Goal: Transaction & Acquisition: Book appointment/travel/reservation

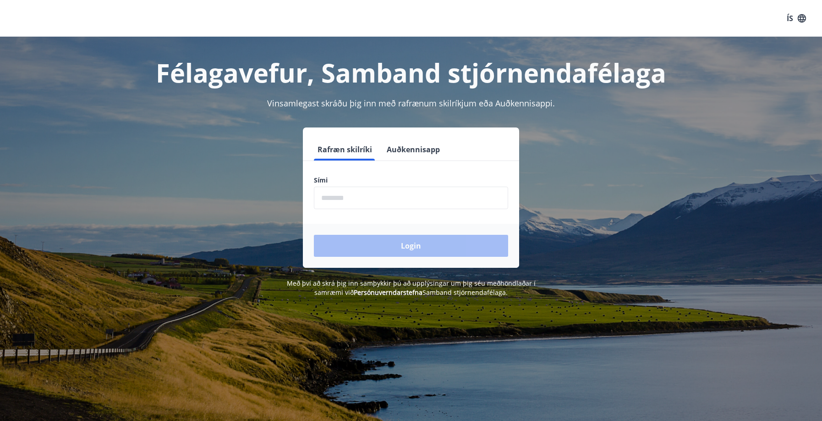
click at [334, 195] on input "phone" at bounding box center [411, 198] width 194 height 22
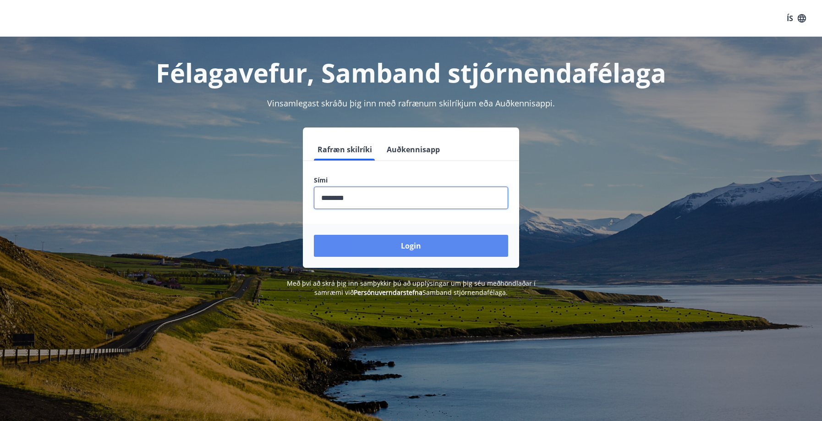
type input "********"
click at [396, 248] on button "Login" at bounding box center [411, 246] width 194 height 22
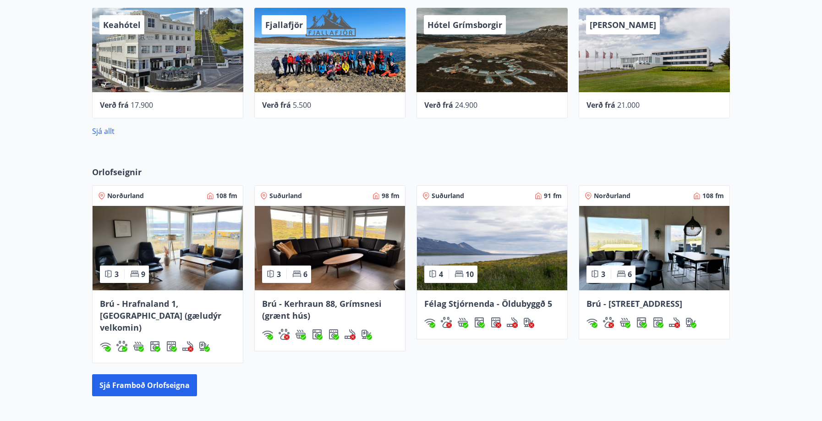
scroll to position [493, 0]
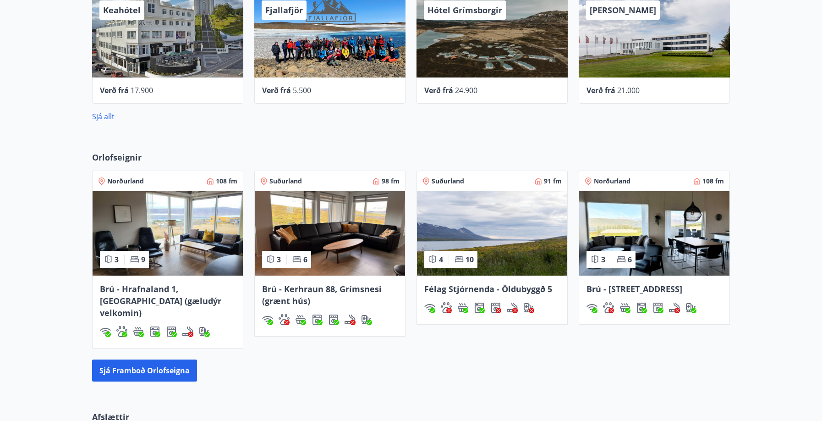
click at [166, 242] on img at bounding box center [168, 233] width 150 height 84
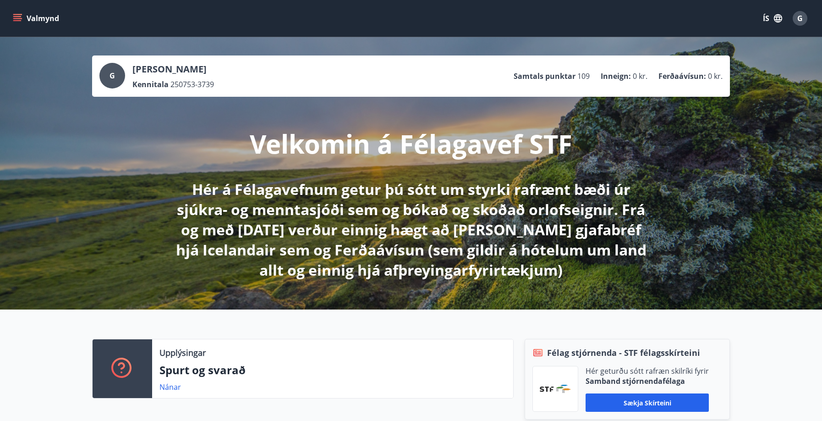
click at [17, 17] on icon "menu" at bounding box center [17, 16] width 8 height 1
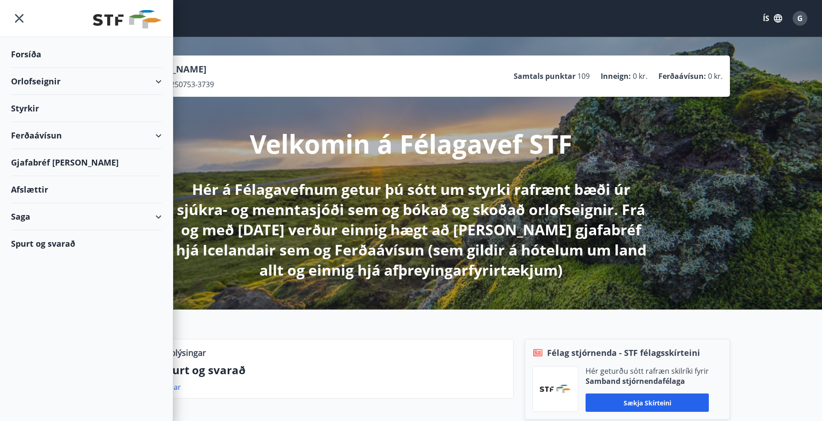
click at [47, 79] on div "Orlofseignir" at bounding box center [86, 81] width 151 height 27
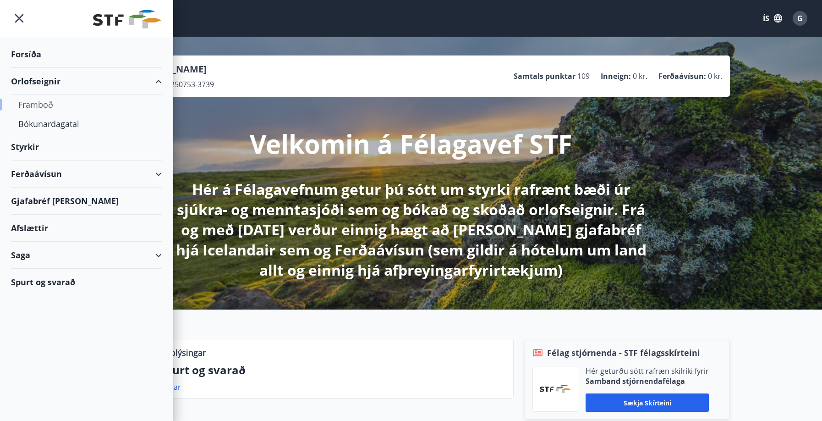
click at [37, 106] on div "Framboð" at bounding box center [86, 104] width 136 height 19
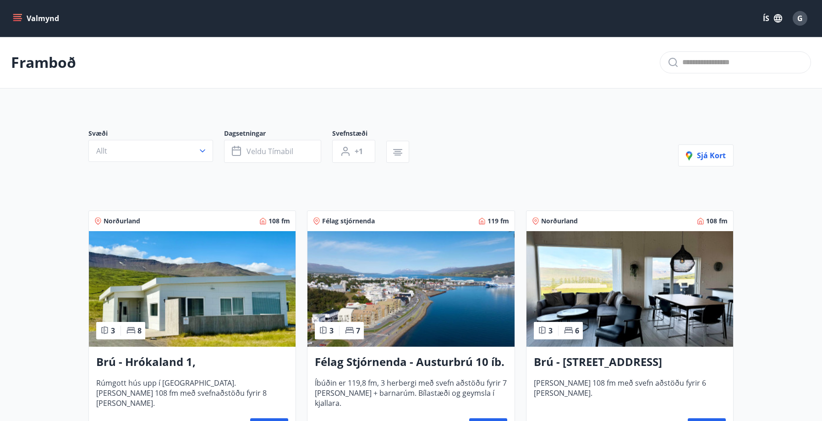
click at [21, 17] on icon "menu" at bounding box center [17, 16] width 8 height 1
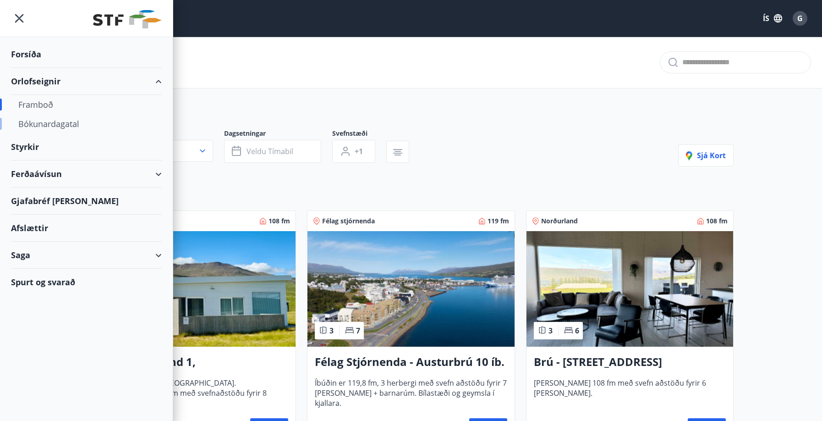
click at [42, 124] on div "Bókunardagatal" at bounding box center [86, 123] width 136 height 19
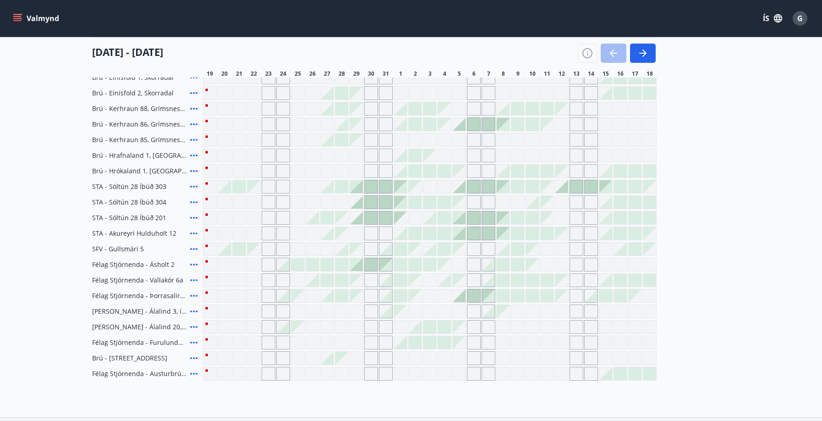
scroll to position [327, 0]
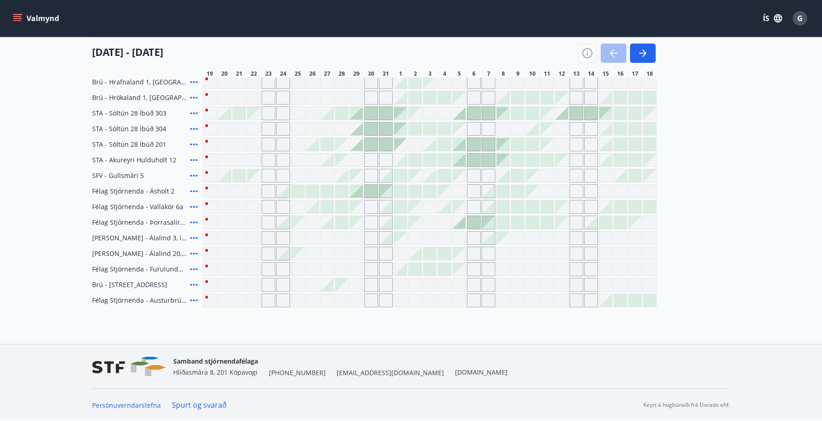
click at [224, 270] on div "Gráir dagar eru ekki bókanlegir" at bounding box center [225, 269] width 14 height 14
click at [235, 277] on div "Félag Stjórnenda - [GEOGRAPHIC_DATA], [GEOGRAPHIC_DATA] Félag Stjórnenda - Svig…" at bounding box center [411, 90] width 638 height 435
click at [221, 270] on div "Gráir dagar eru ekki bókanlegir" at bounding box center [225, 269] width 14 height 14
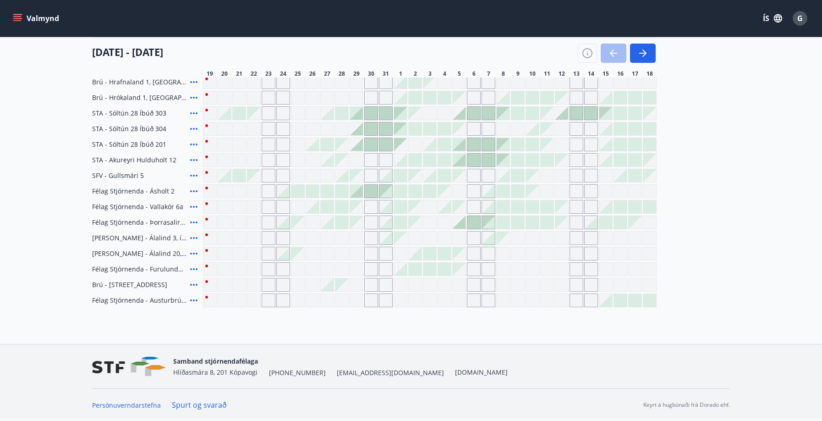
click at [221, 270] on div "Gráir dagar eru ekki bókanlegir" at bounding box center [225, 269] width 14 height 14
click at [228, 181] on div at bounding box center [224, 175] width 13 height 13
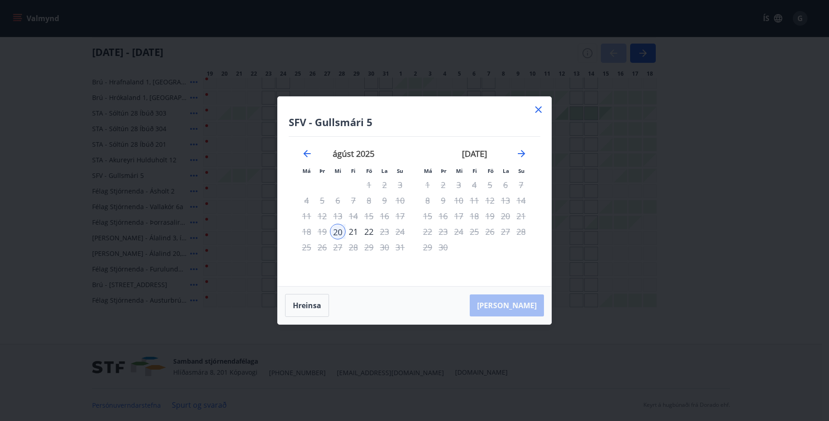
click at [539, 110] on icon at bounding box center [538, 109] width 6 height 6
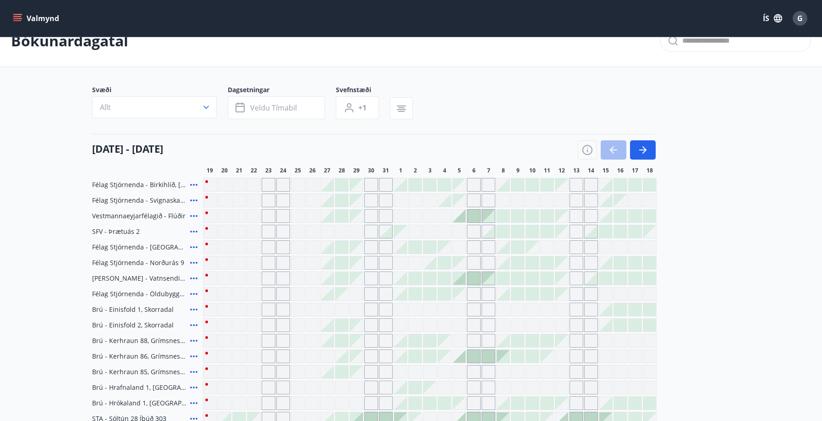
scroll to position [0, 0]
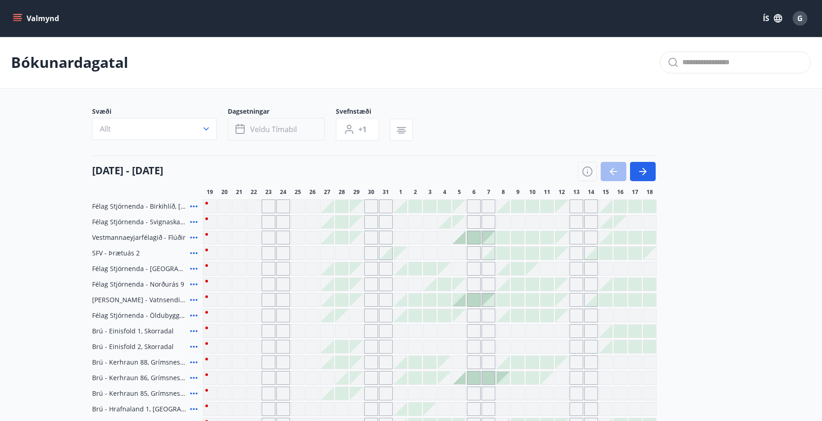
click at [237, 131] on icon "button" at bounding box center [240, 129] width 9 height 9
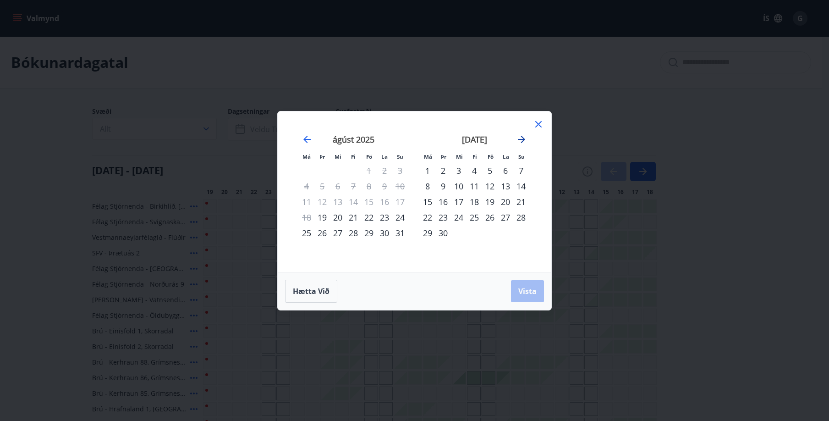
click at [521, 137] on icon "Move forward to switch to the next month." at bounding box center [521, 139] width 11 height 11
click at [339, 203] on div "17" at bounding box center [338, 202] width 16 height 16
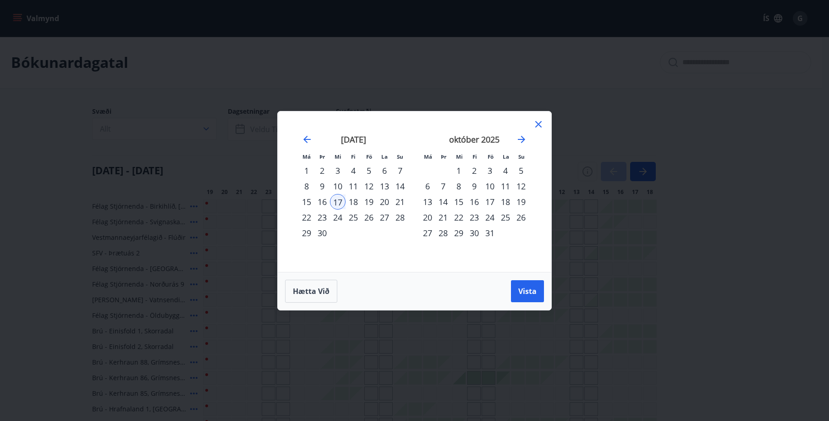
click at [459, 235] on div "29" at bounding box center [459, 233] width 16 height 16
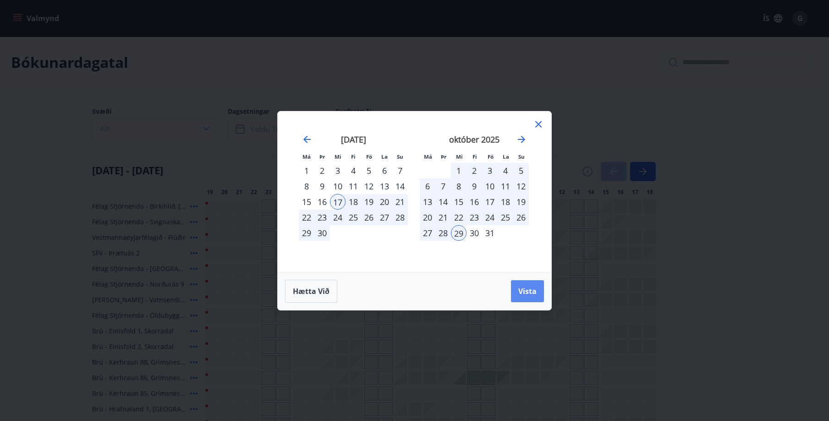
click at [529, 294] on span "Vista" at bounding box center [527, 291] width 18 height 10
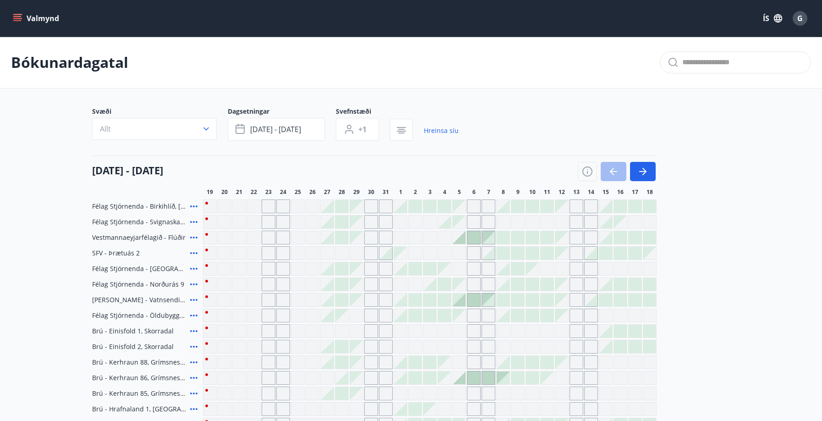
scroll to position [15, 0]
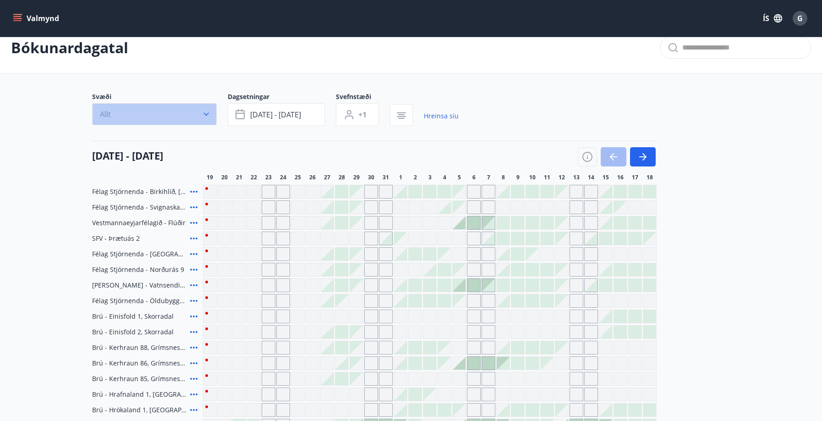
click at [159, 117] on button "Allt" at bounding box center [154, 114] width 125 height 22
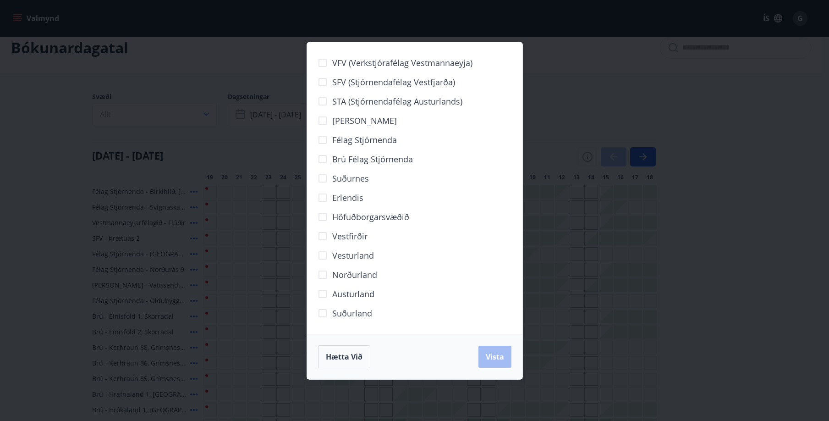
click at [496, 352] on div "Hætta við Vista" at bounding box center [414, 356] width 193 height 23
click at [292, 281] on div "VFV (Verkstjórafélag Vestmannaeyja) SFV (Stjórnendafélag Vestfjarða) STA (Stjór…" at bounding box center [414, 210] width 829 height 421
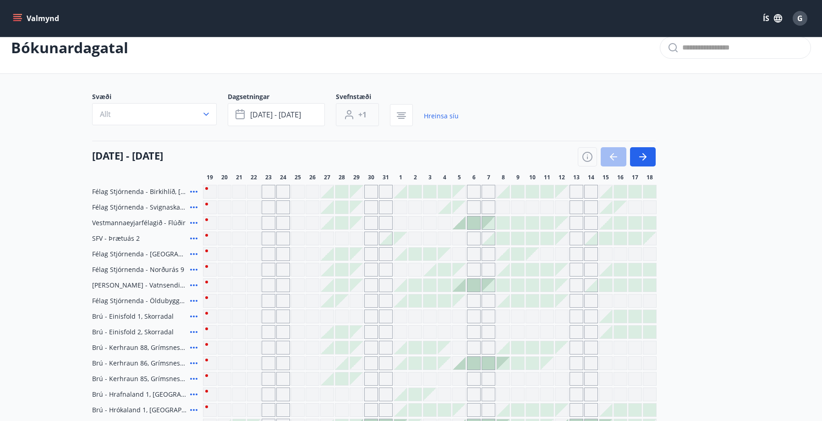
click at [361, 117] on span "+1" at bounding box center [362, 115] width 8 height 10
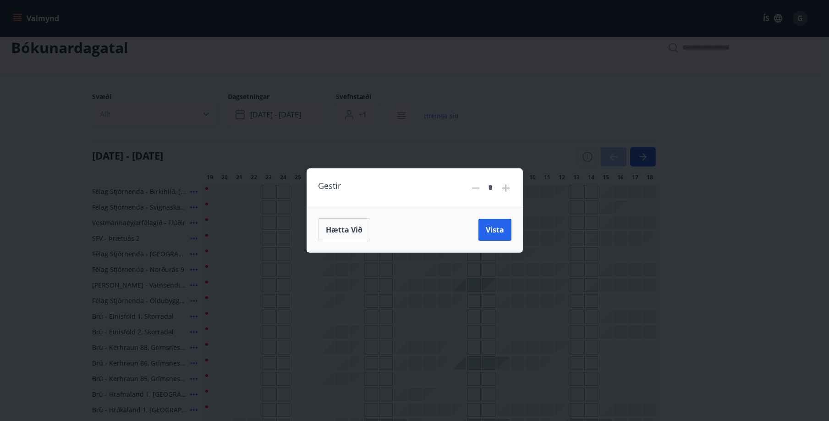
click at [505, 190] on icon at bounding box center [506, 187] width 11 height 11
click at [495, 232] on span "Vista" at bounding box center [495, 230] width 18 height 10
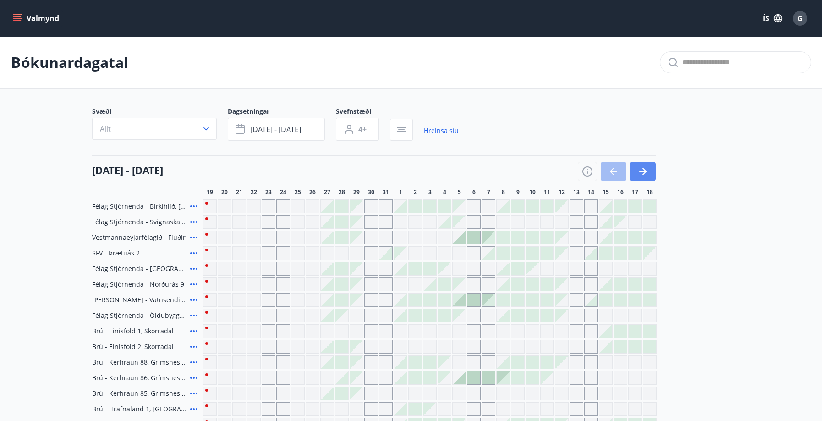
click at [644, 172] on icon "button" at bounding box center [643, 171] width 11 height 11
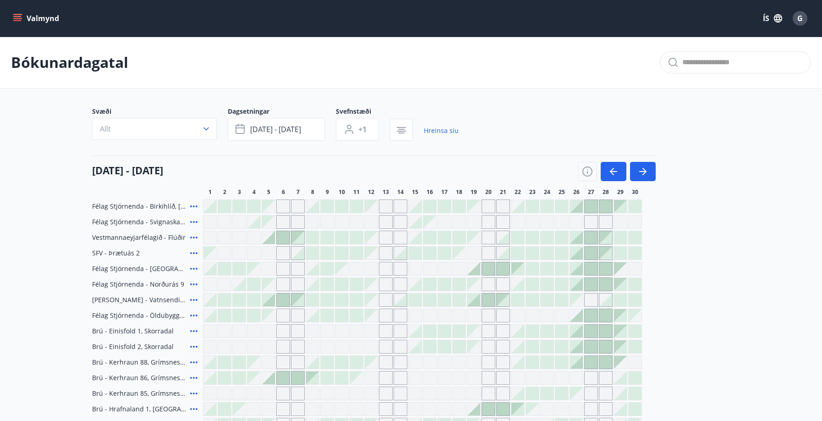
type input "*"
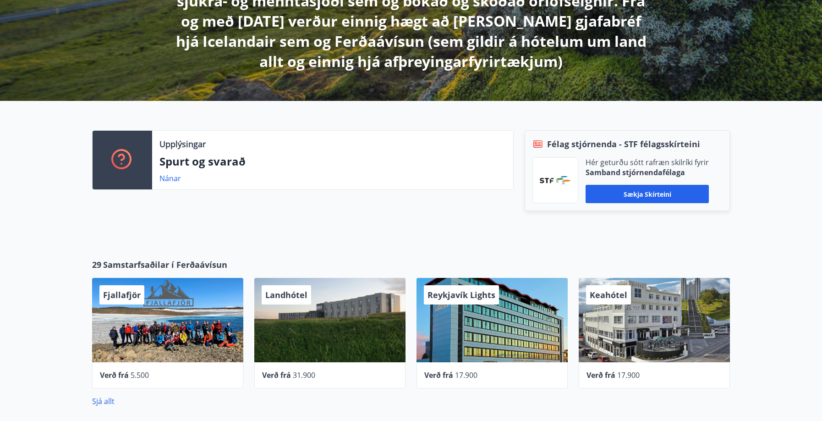
scroll to position [175, 0]
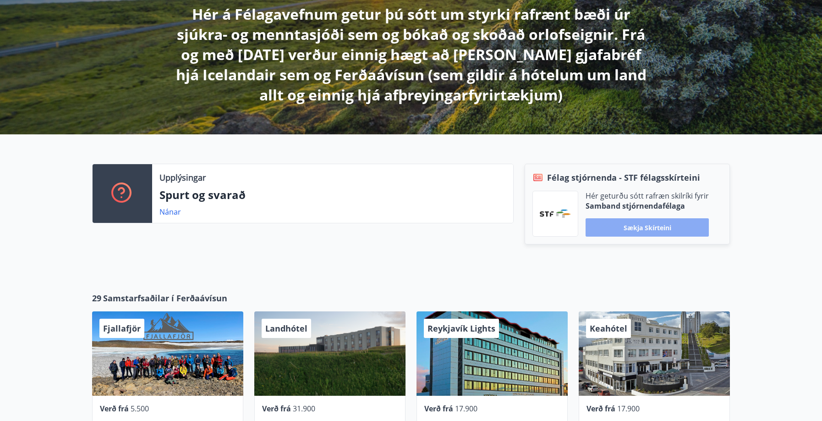
click at [654, 228] on button "Sækja skírteini" at bounding box center [647, 227] width 123 height 18
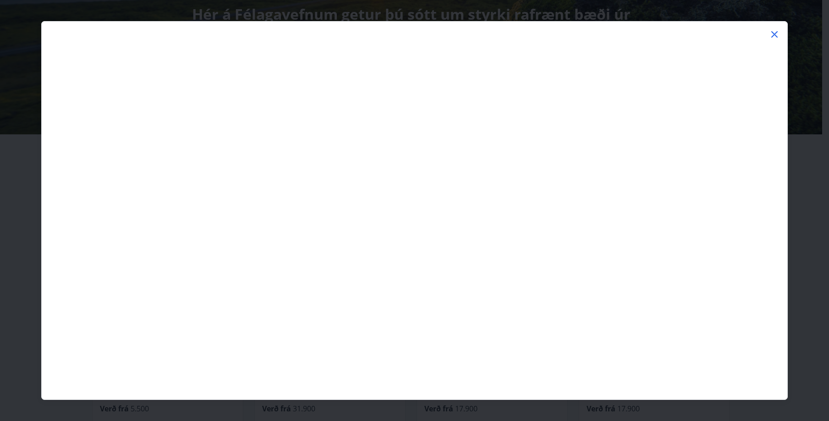
click at [773, 35] on icon at bounding box center [774, 34] width 6 height 6
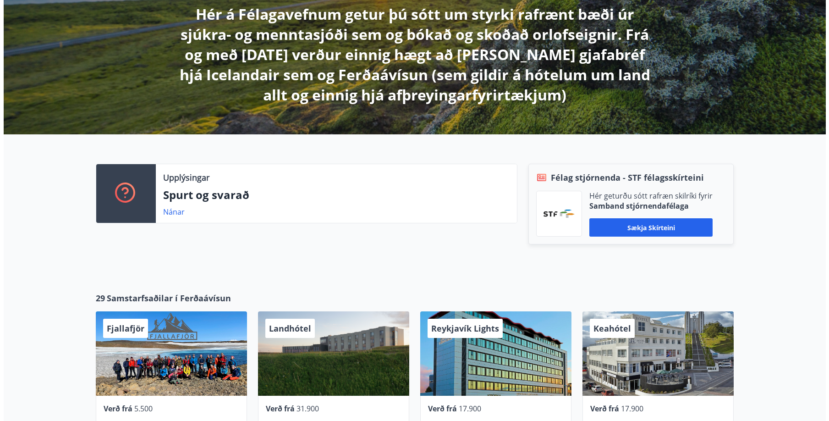
scroll to position [247, 0]
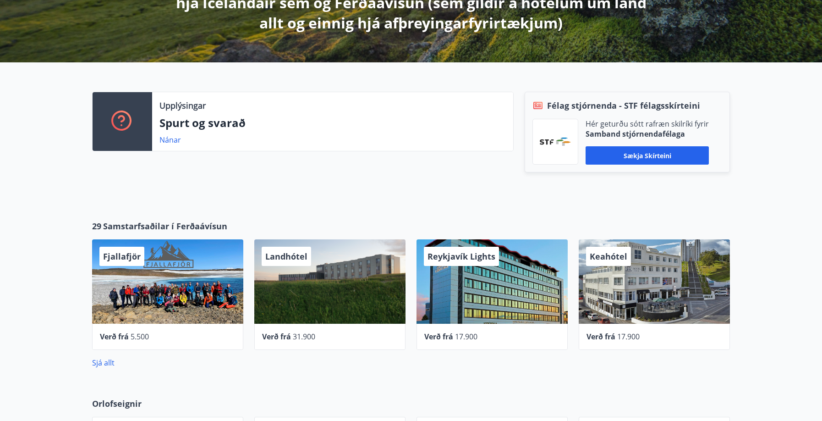
click at [630, 299] on div "Keahótel" at bounding box center [654, 281] width 151 height 84
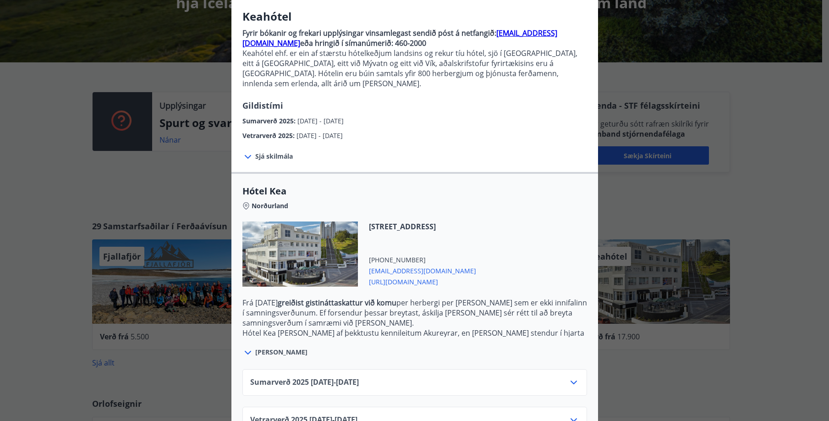
scroll to position [92, 0]
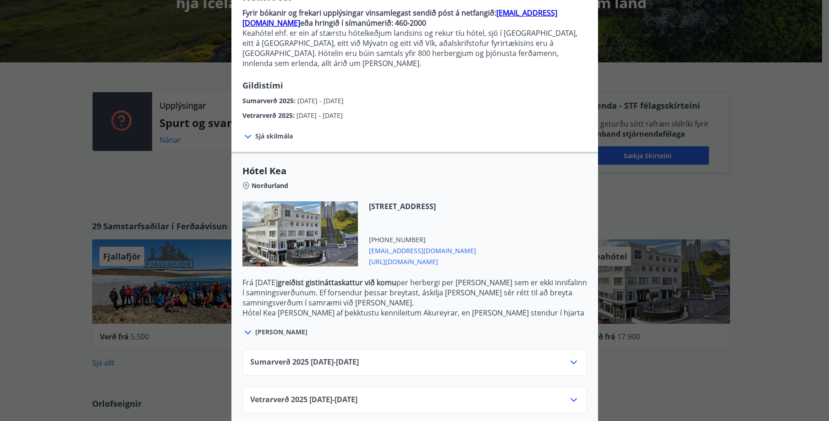
click at [570, 357] on icon at bounding box center [573, 362] width 11 height 11
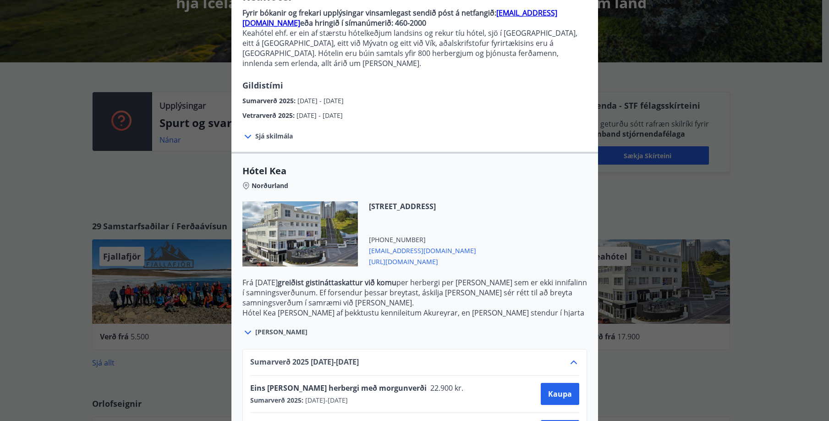
click at [570, 357] on icon at bounding box center [573, 362] width 11 height 11
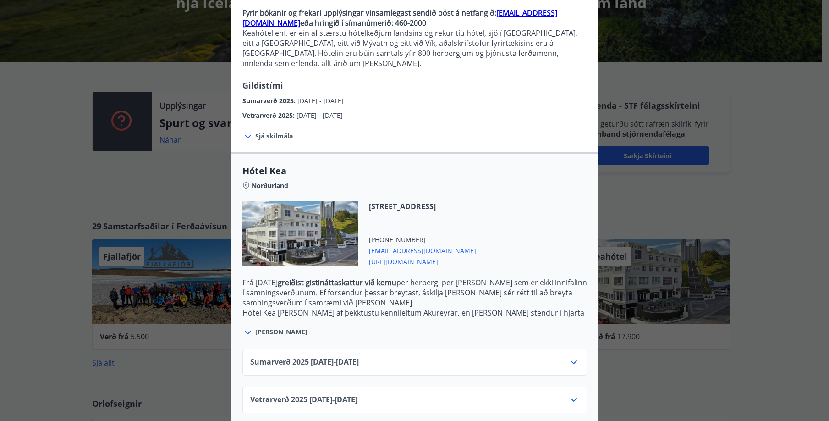
click at [570, 357] on icon at bounding box center [573, 362] width 11 height 11
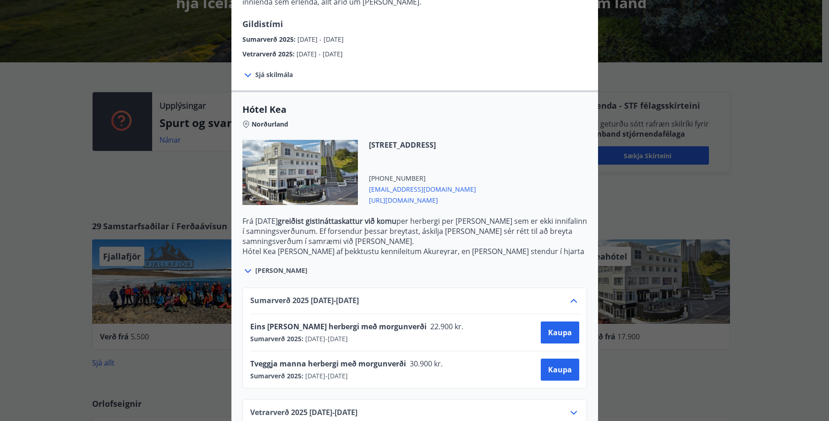
scroll to position [166, 0]
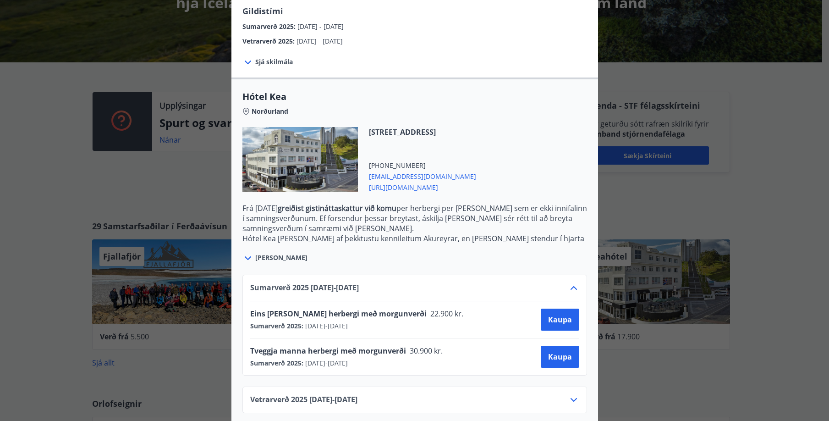
click at [570, 394] on icon at bounding box center [573, 399] width 11 height 11
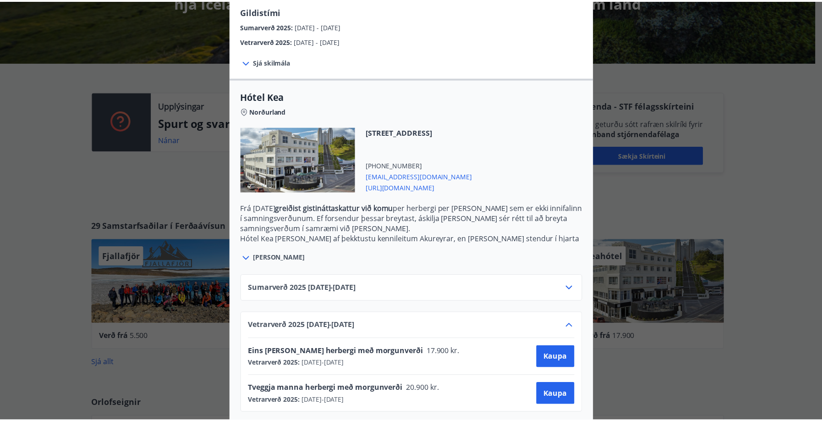
scroll to position [0, 0]
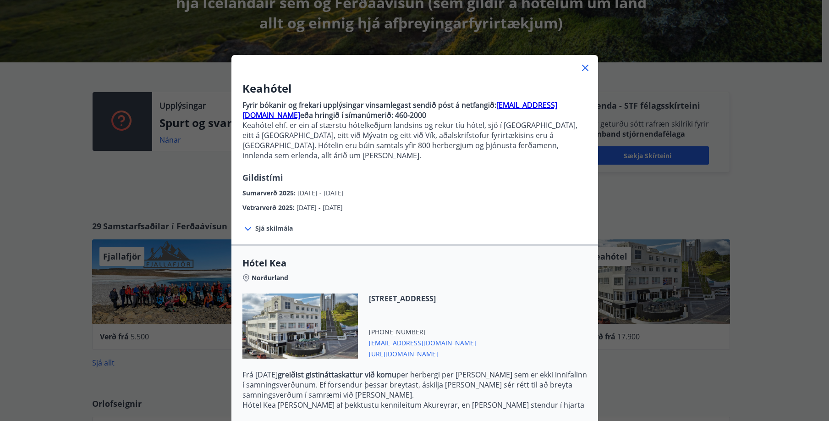
click at [584, 68] on icon at bounding box center [584, 67] width 1 height 1
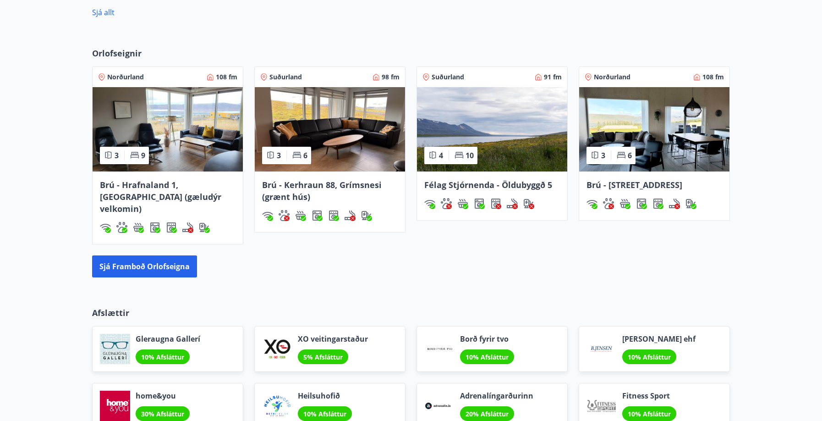
scroll to position [581, 0]
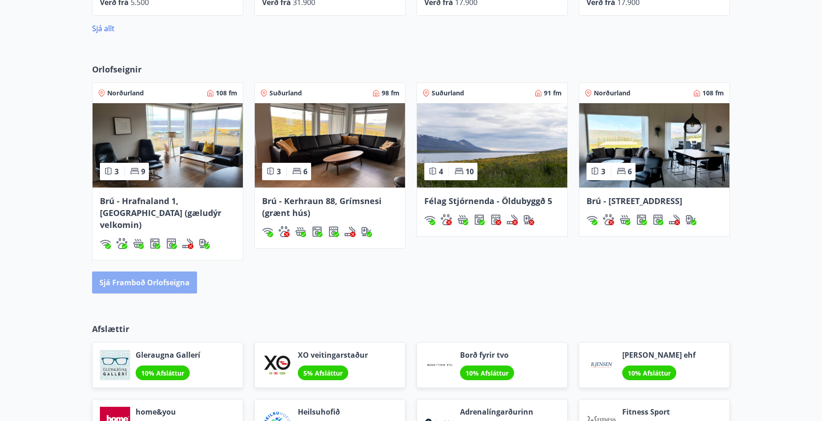
click at [153, 271] on button "Sjá framboð orlofseigna" at bounding box center [144, 282] width 105 height 22
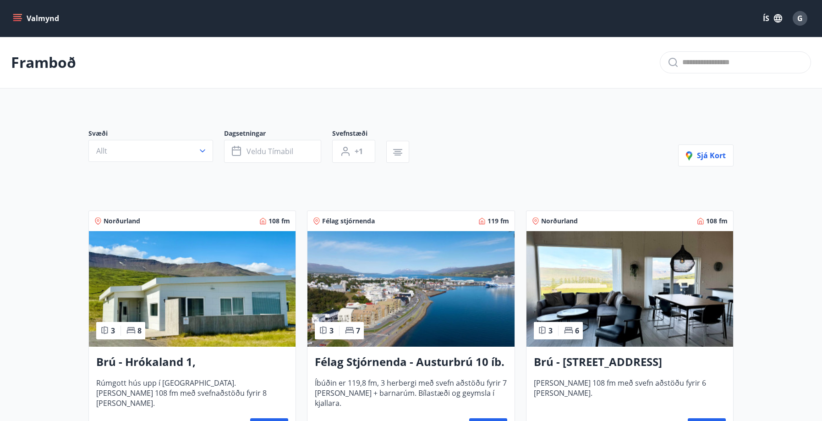
click at [803, 17] on span "G" at bounding box center [801, 18] width 6 height 10
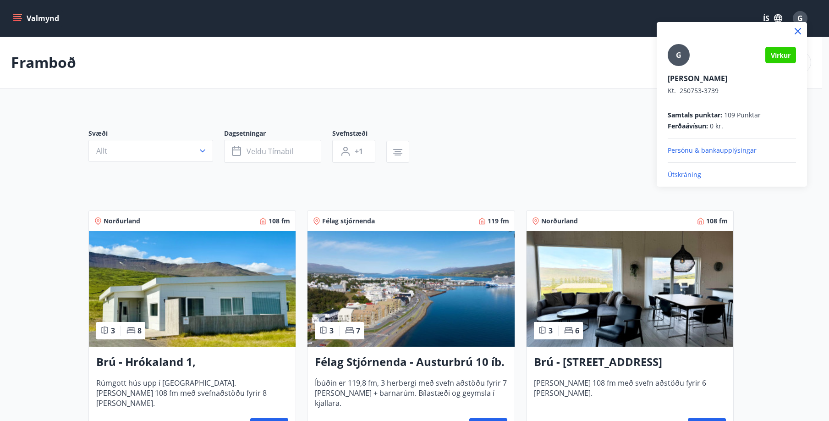
click at [684, 176] on p "Útskráning" at bounding box center [732, 174] width 128 height 9
